Goal: Information Seeking & Learning: Learn about a topic

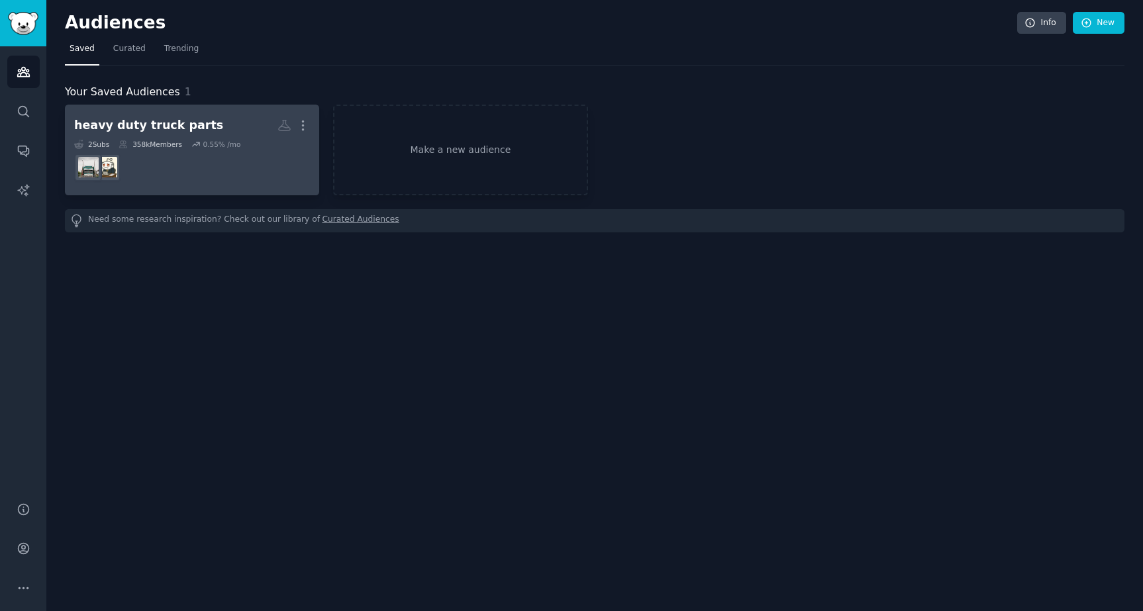
click at [183, 114] on h2 "heavy duty truck parts More" at bounding box center [192, 125] width 236 height 23
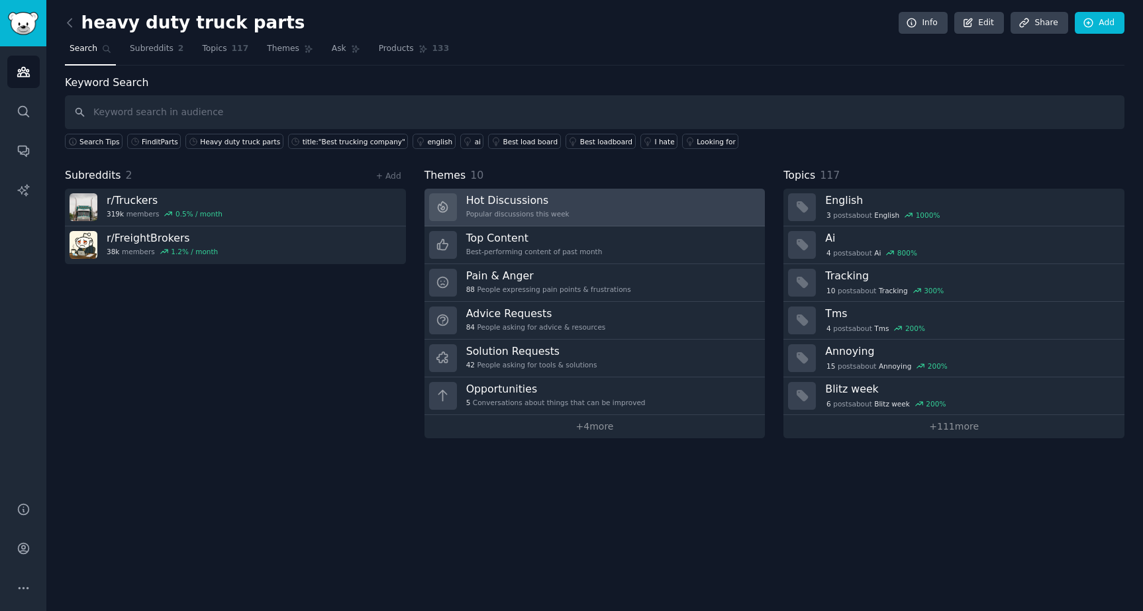
click at [457, 209] on link "Hot Discussions Popular discussions this week" at bounding box center [594, 208] width 341 height 38
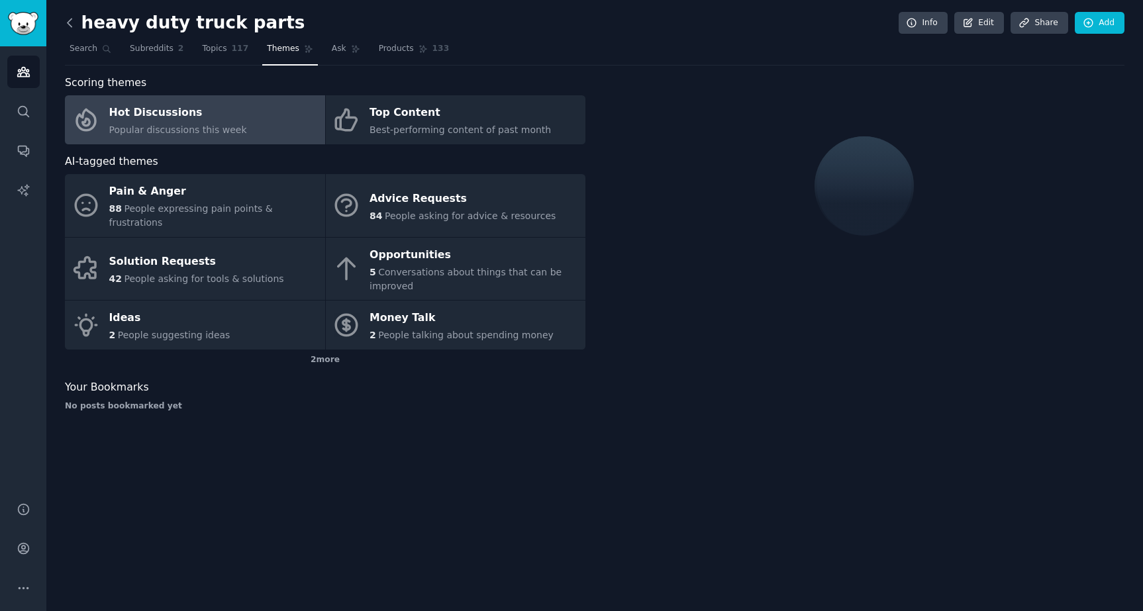
click at [70, 21] on icon at bounding box center [70, 23] width 14 height 14
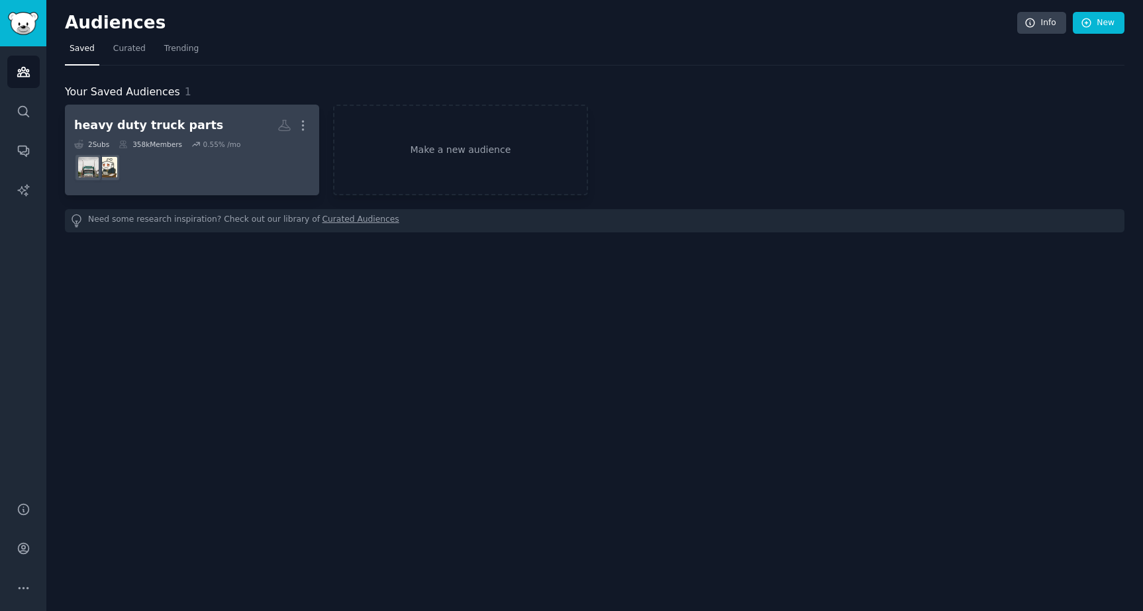
click at [129, 126] on div "heavy duty truck parts" at bounding box center [148, 125] width 149 height 17
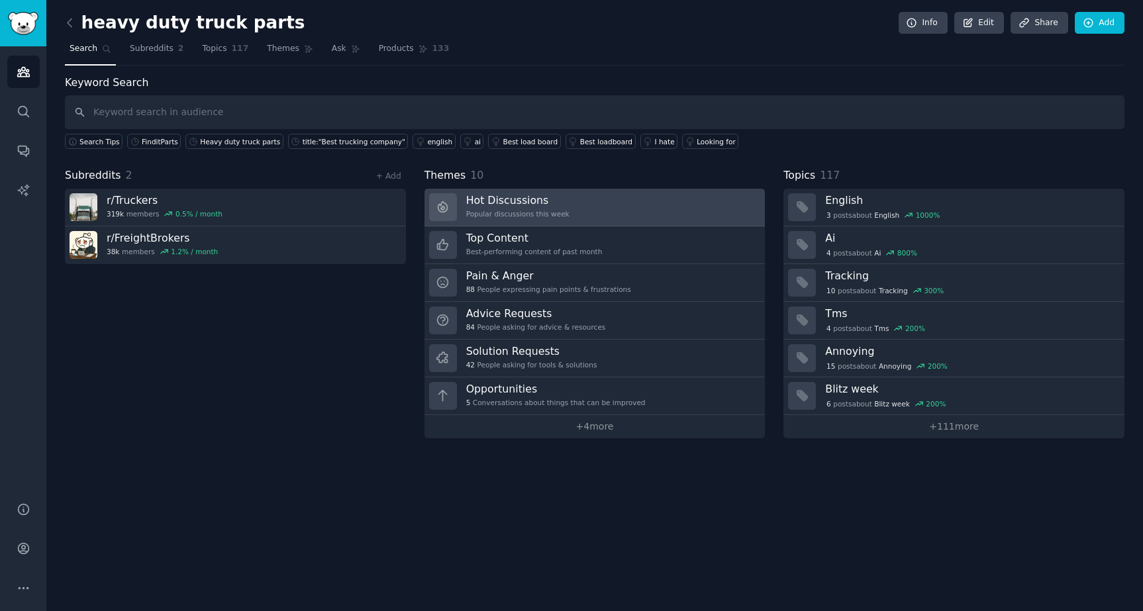
click at [594, 200] on link "Hot Discussions Popular discussions this week" at bounding box center [594, 208] width 341 height 38
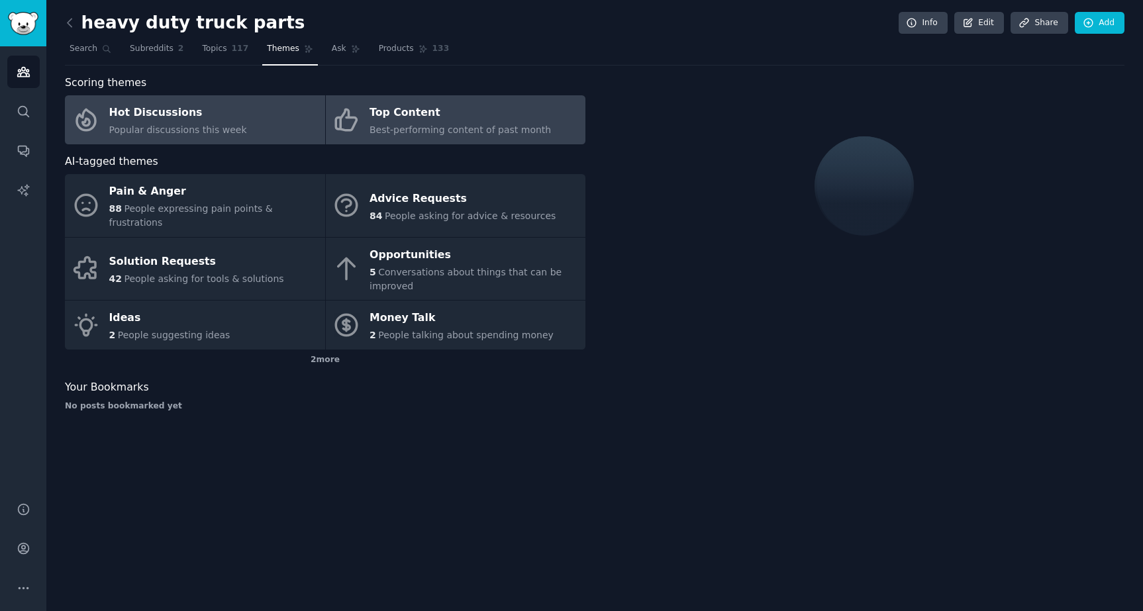
click at [349, 135] on link "Top Content Best-performing content of past month" at bounding box center [456, 119] width 260 height 49
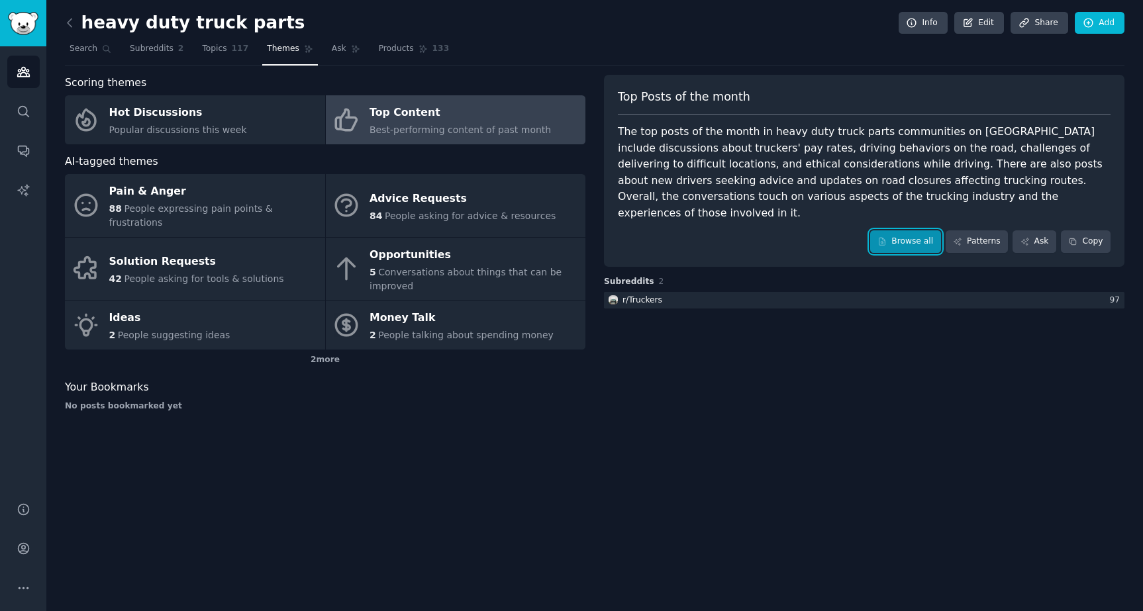
click at [920, 231] on link "Browse all" at bounding box center [905, 241] width 71 height 23
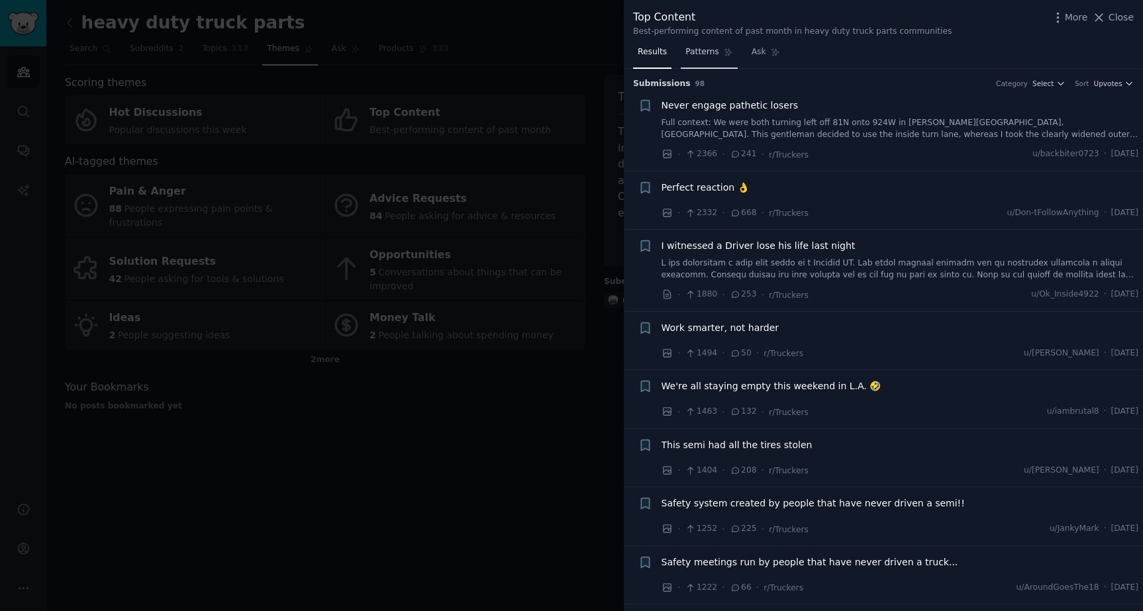
click at [704, 53] on span "Patterns" at bounding box center [701, 52] width 33 height 12
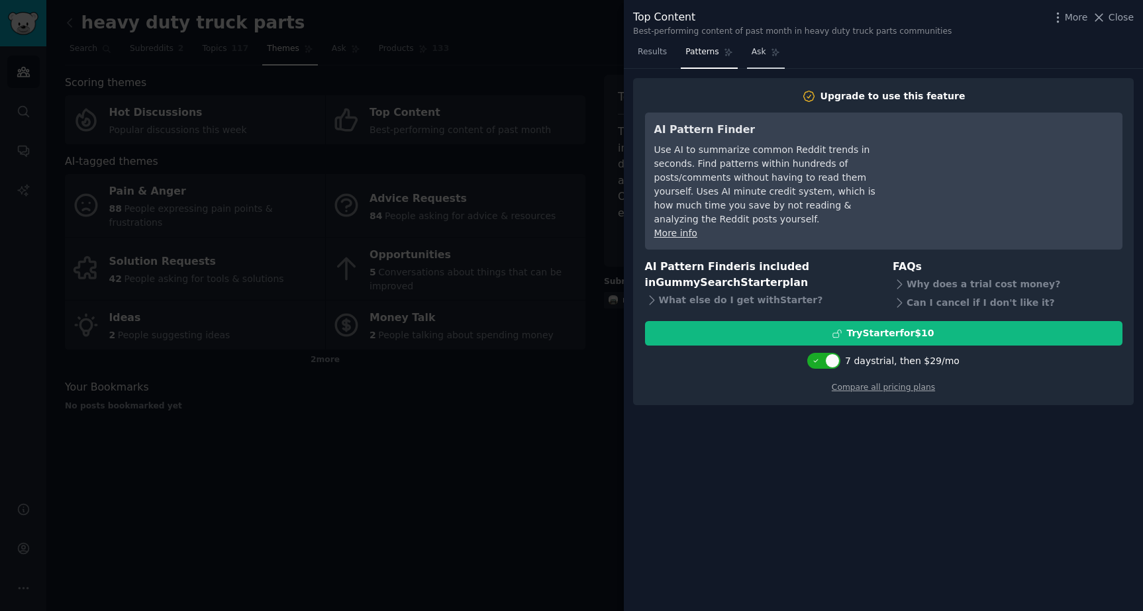
click at [651, 60] on link "Results" at bounding box center [652, 55] width 38 height 27
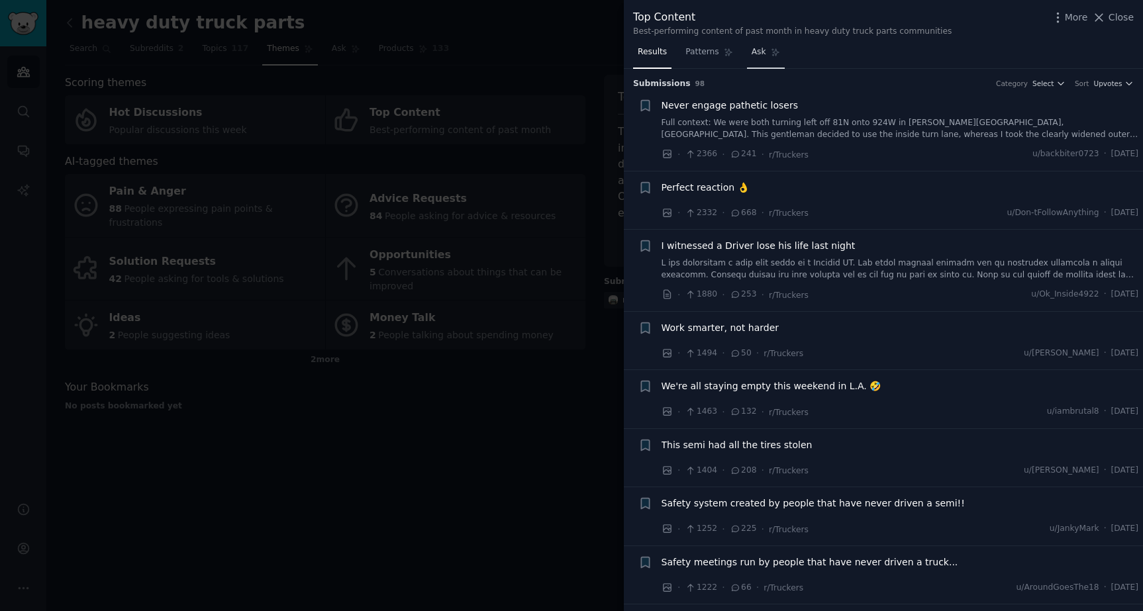
click at [757, 52] on span "Ask" at bounding box center [758, 52] width 15 height 12
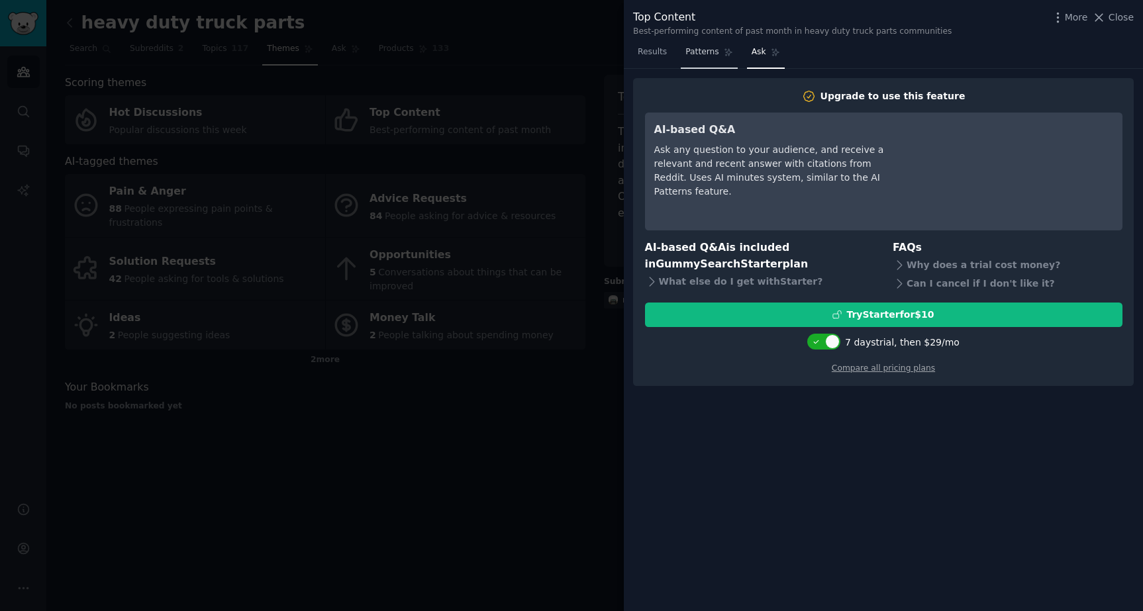
click at [716, 54] on span "Patterns" at bounding box center [701, 52] width 33 height 12
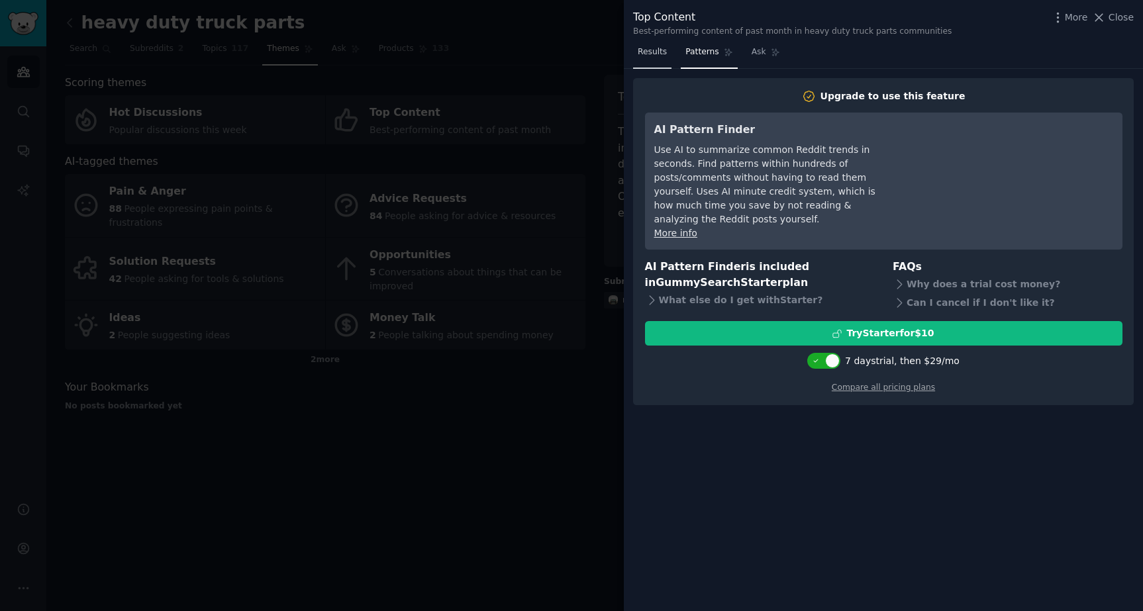
click at [665, 56] on span "Results" at bounding box center [652, 52] width 29 height 12
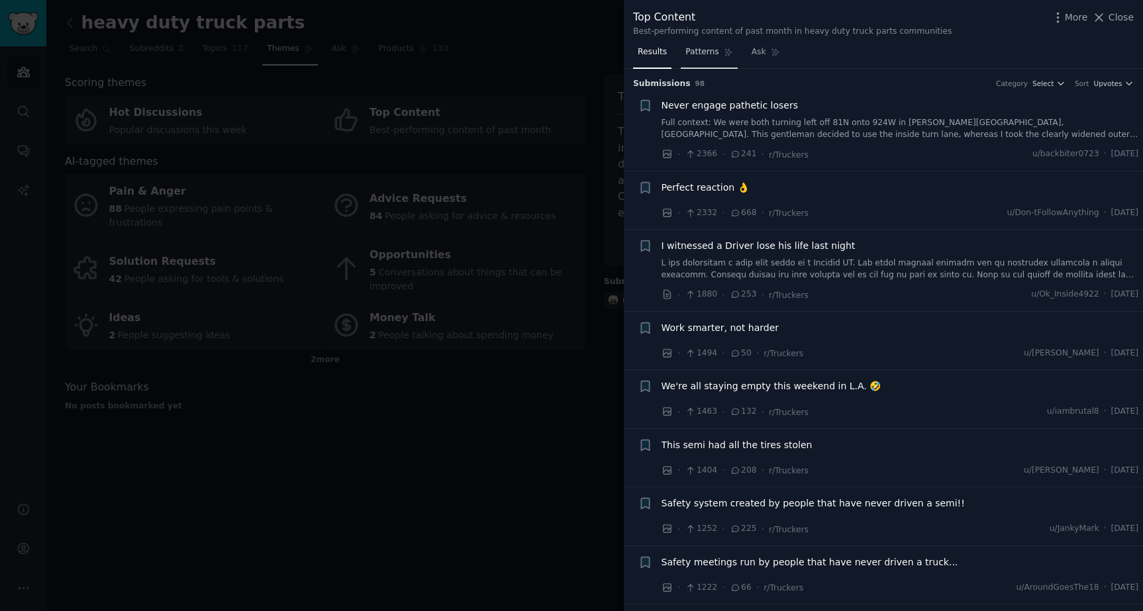
click at [694, 60] on link "Patterns" at bounding box center [709, 55] width 56 height 27
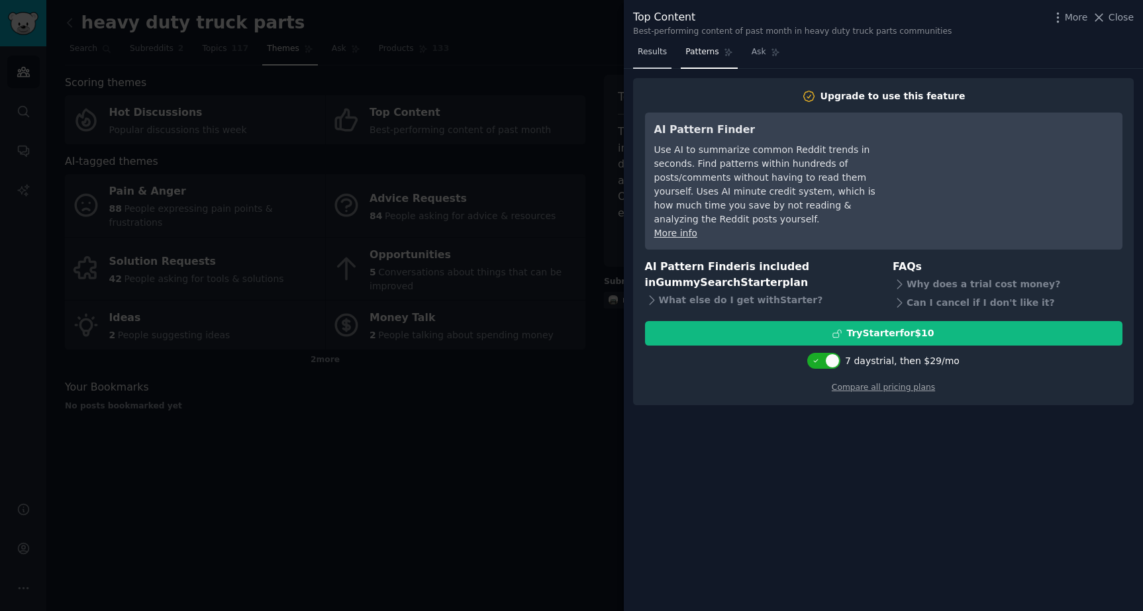
click at [664, 57] on span "Results" at bounding box center [652, 52] width 29 height 12
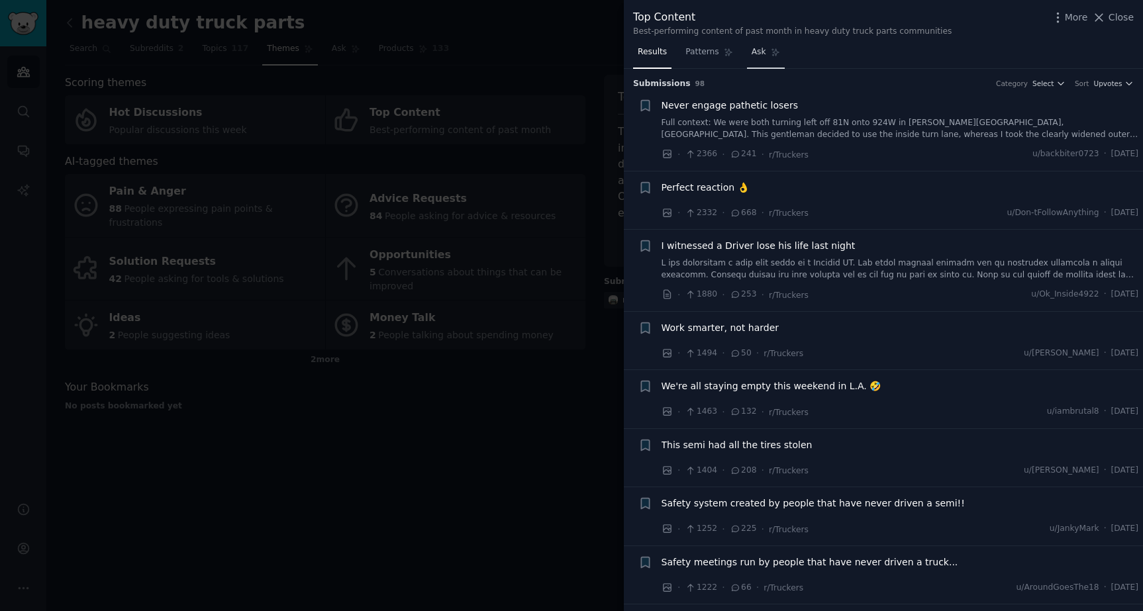
click at [764, 50] on link "Ask" at bounding box center [766, 55] width 38 height 27
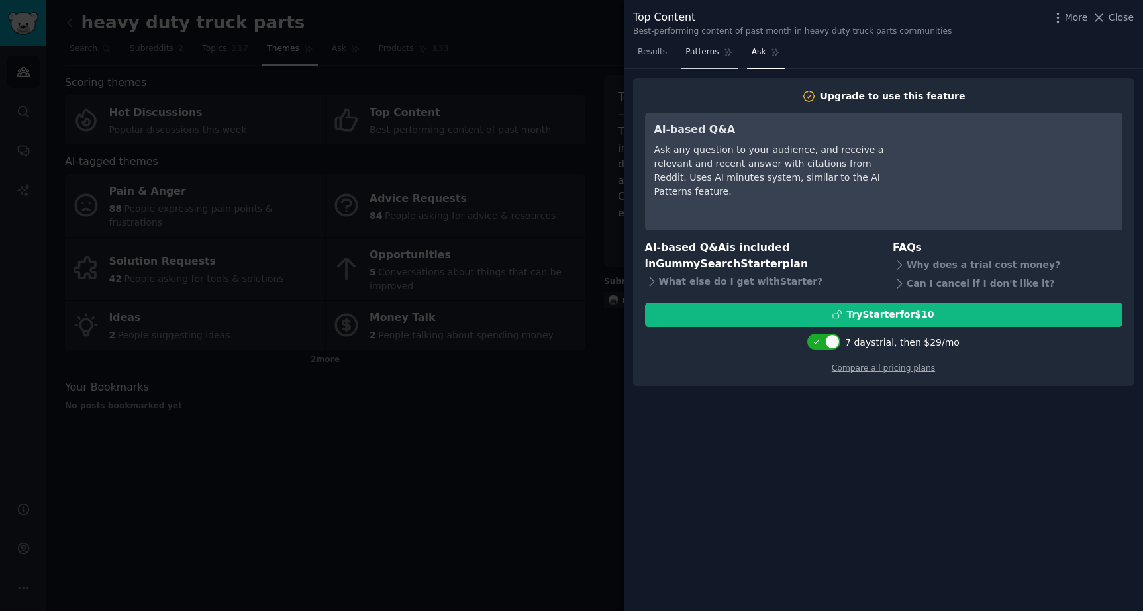
click at [730, 56] on icon at bounding box center [728, 52] width 9 height 9
